Goal: Transaction & Acquisition: Purchase product/service

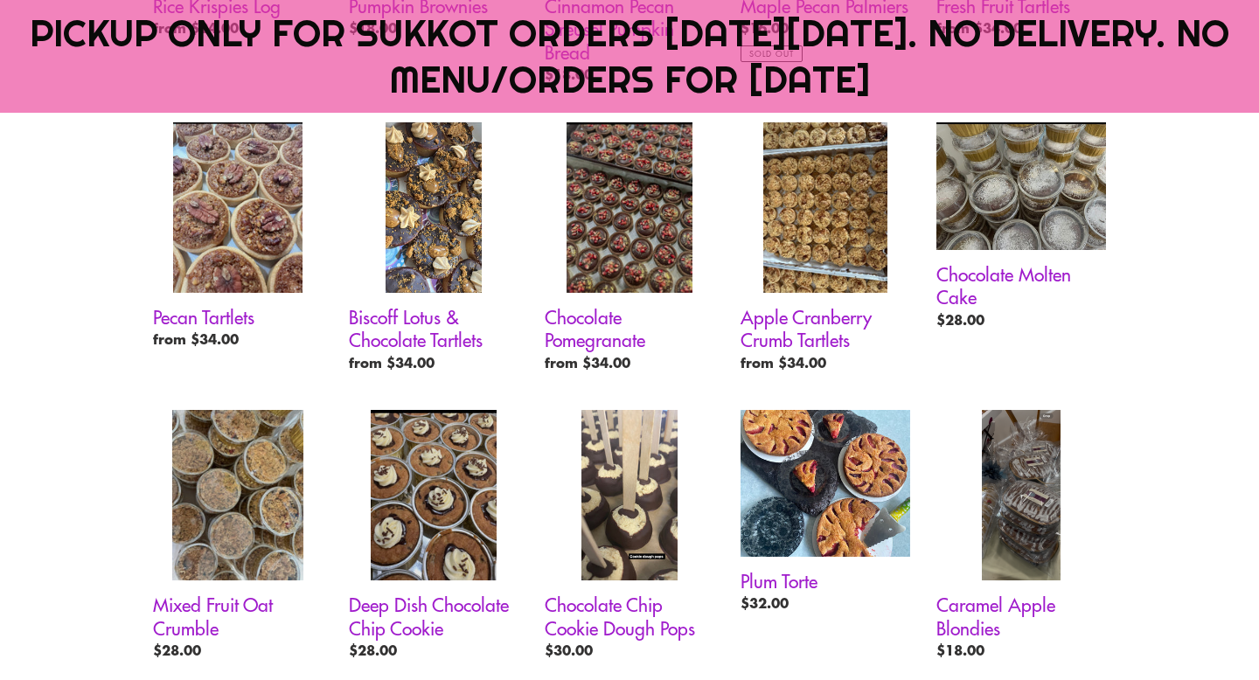
scroll to position [1351, 0]
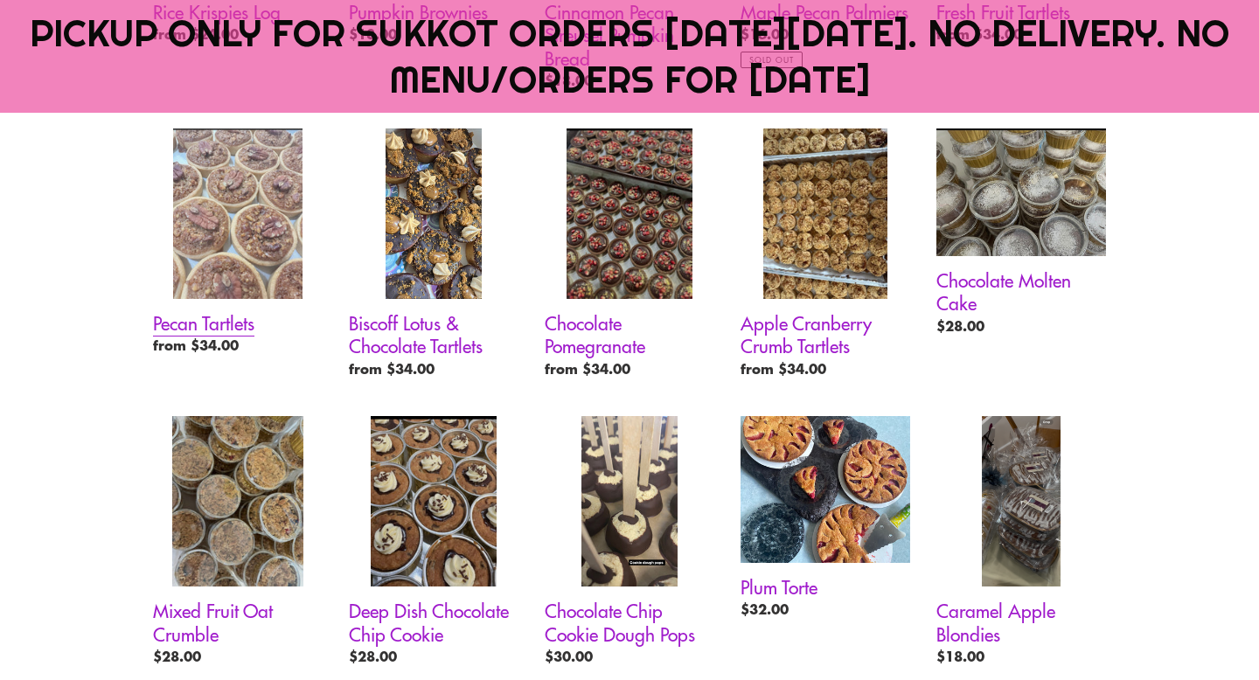
click at [206, 325] on link "Pecan Tartlets" at bounding box center [238, 245] width 170 height 234
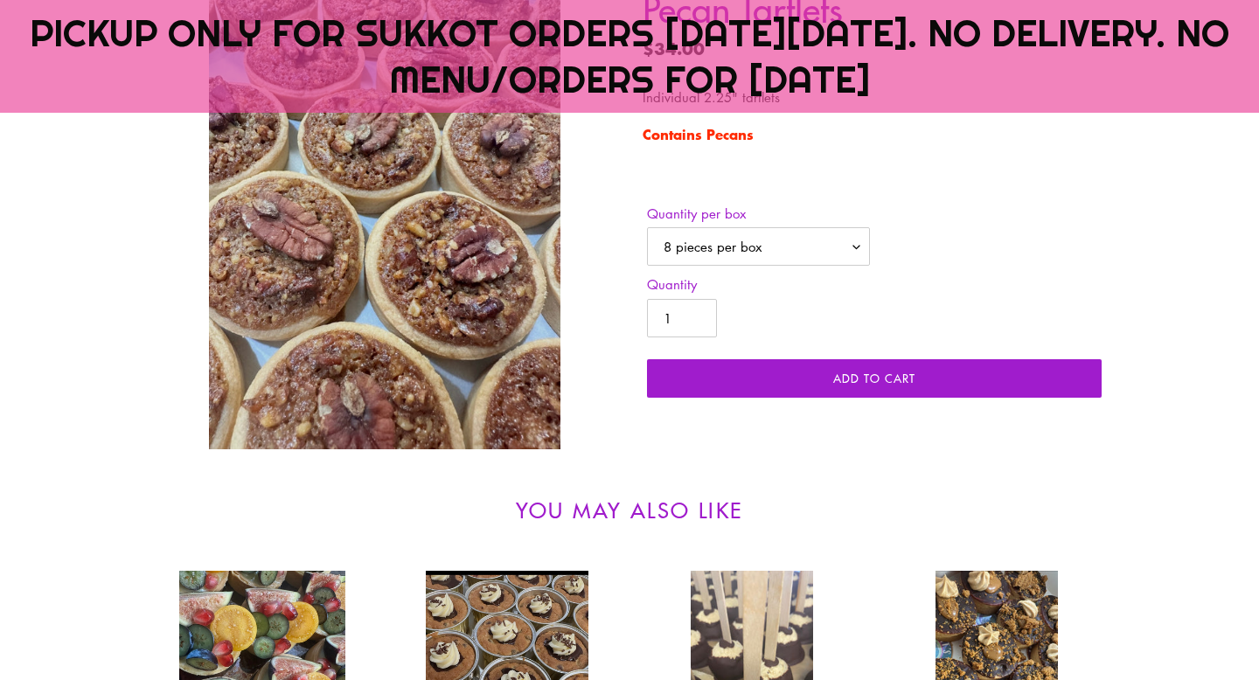
scroll to position [496, 0]
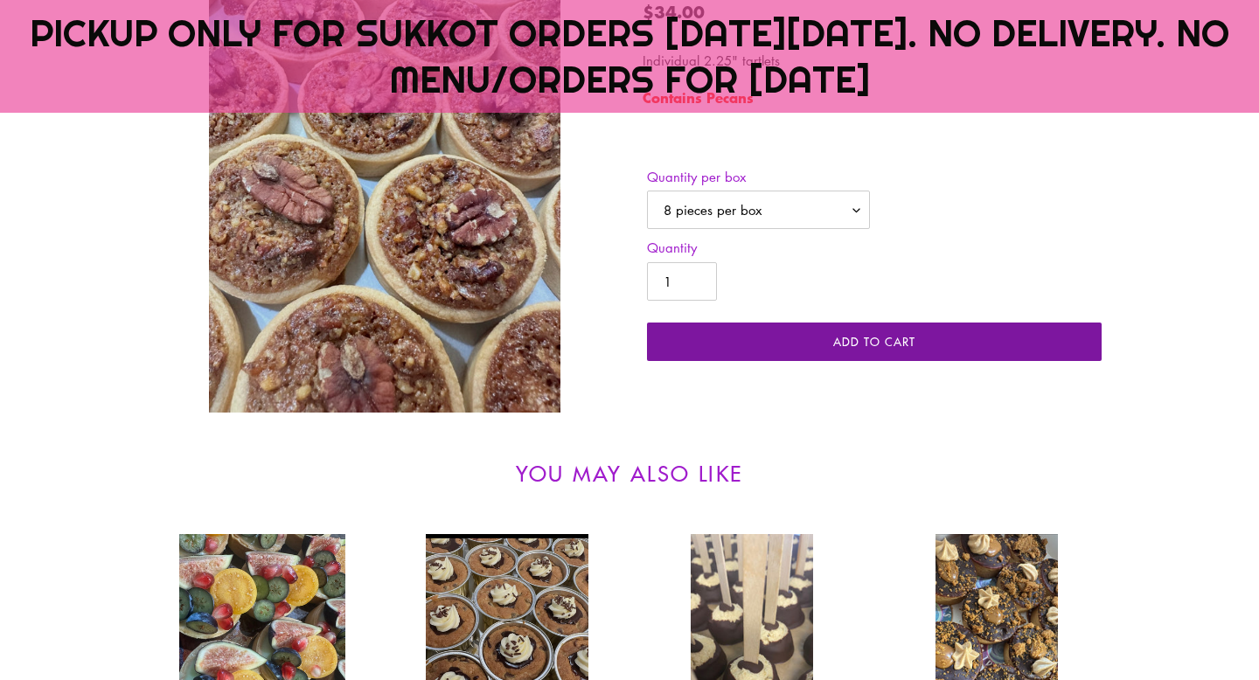
click at [867, 345] on span "Add to cart" at bounding box center [874, 341] width 82 height 17
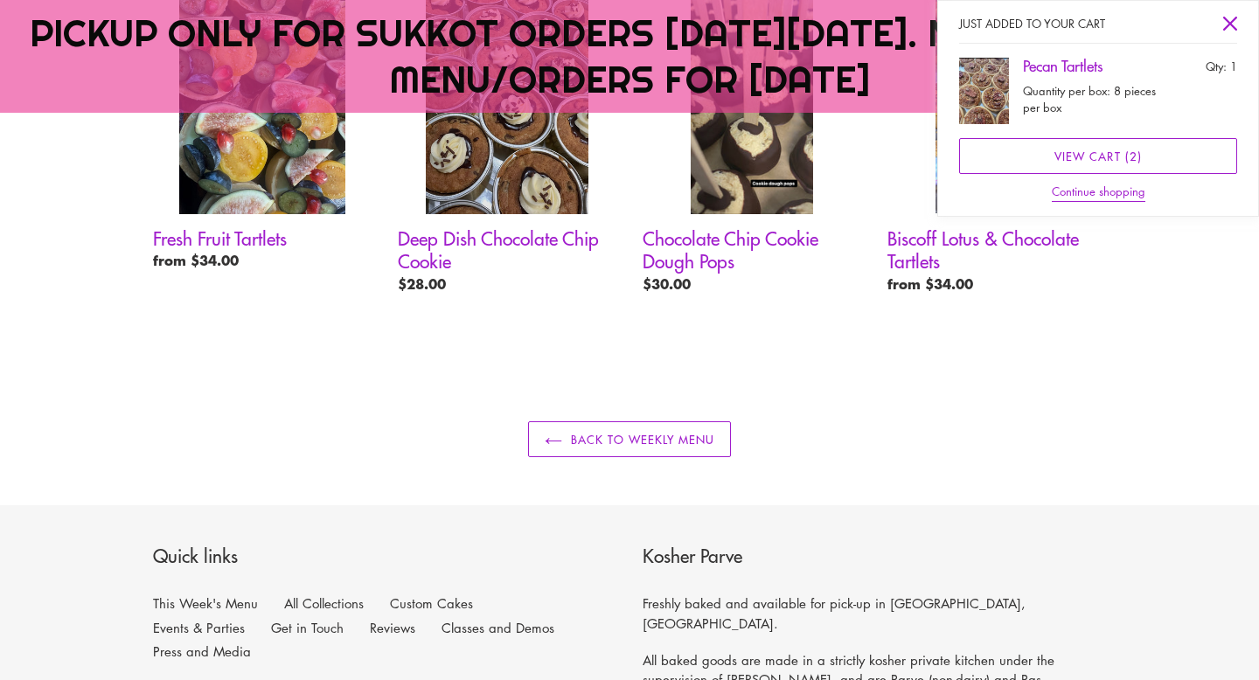
scroll to position [1057, 0]
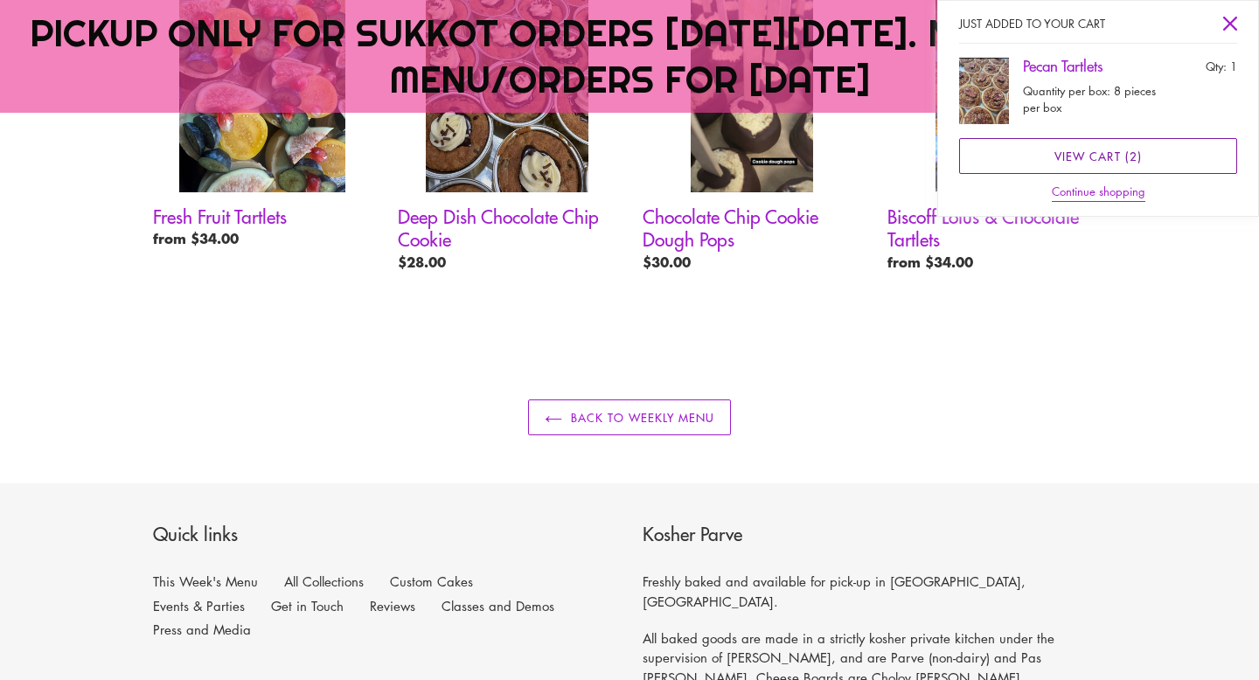
click at [1093, 155] on link "View cart ( 2 )" at bounding box center [1098, 156] width 278 height 37
